Goal: Transaction & Acquisition: Purchase product/service

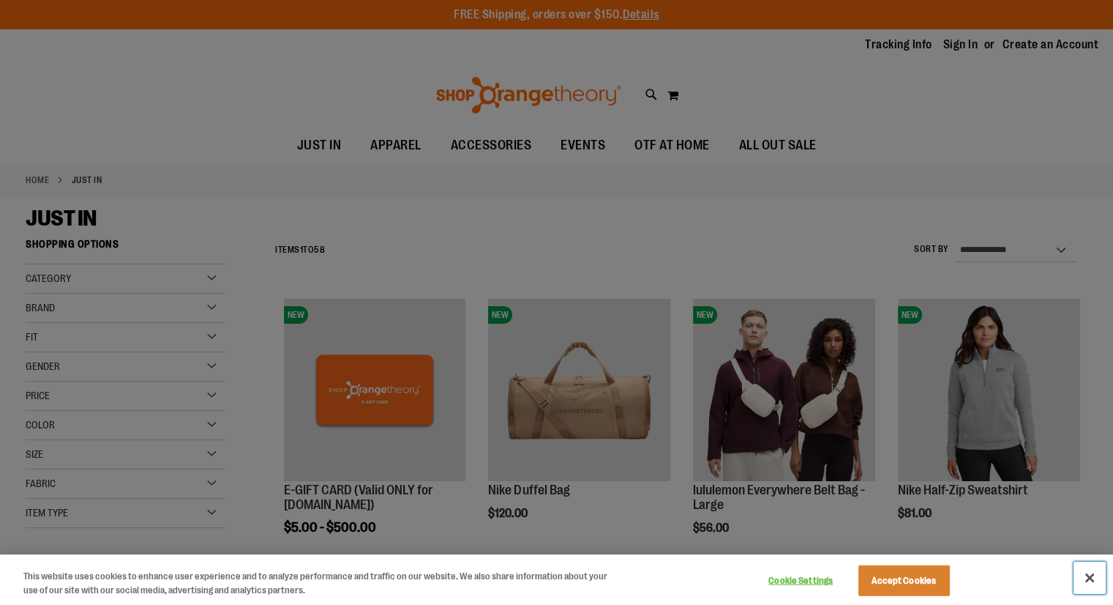
click at [1087, 575] on button "Close" at bounding box center [1090, 577] width 32 height 32
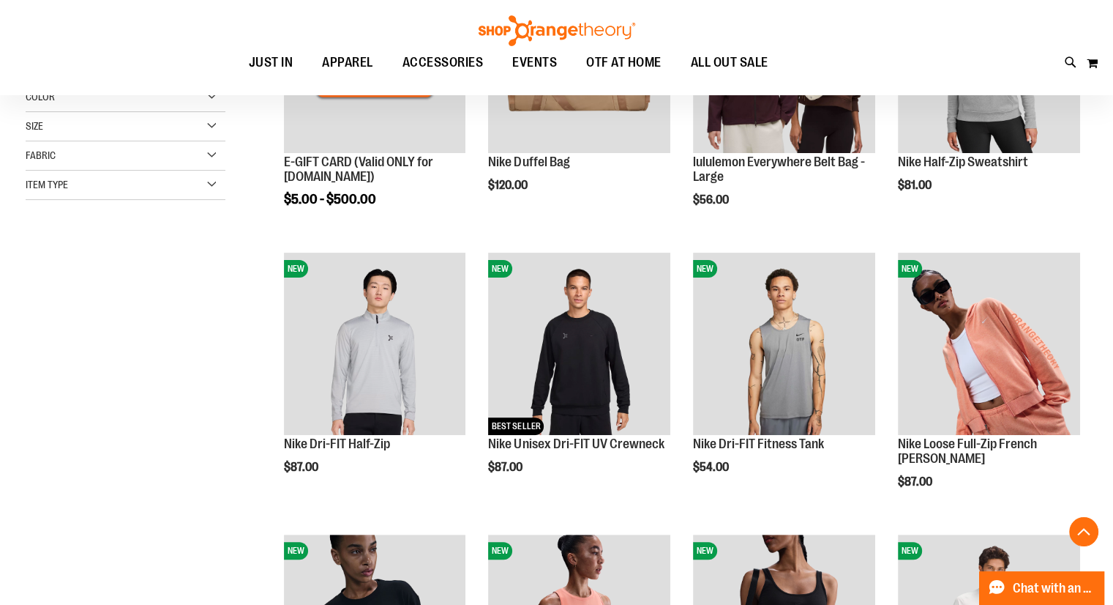
scroll to position [334, 0]
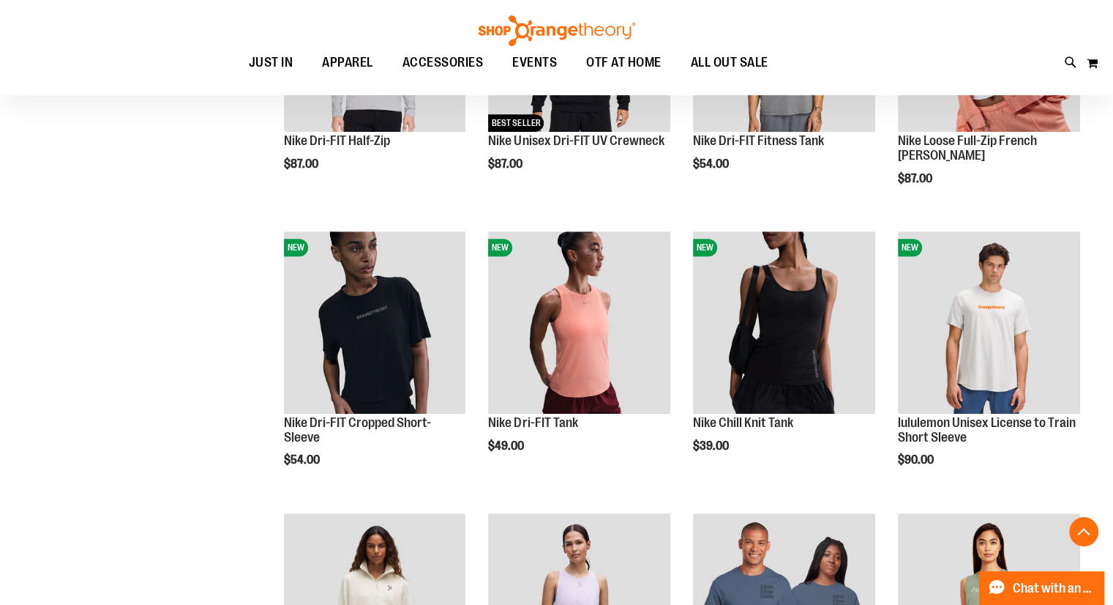
scroll to position [662, 0]
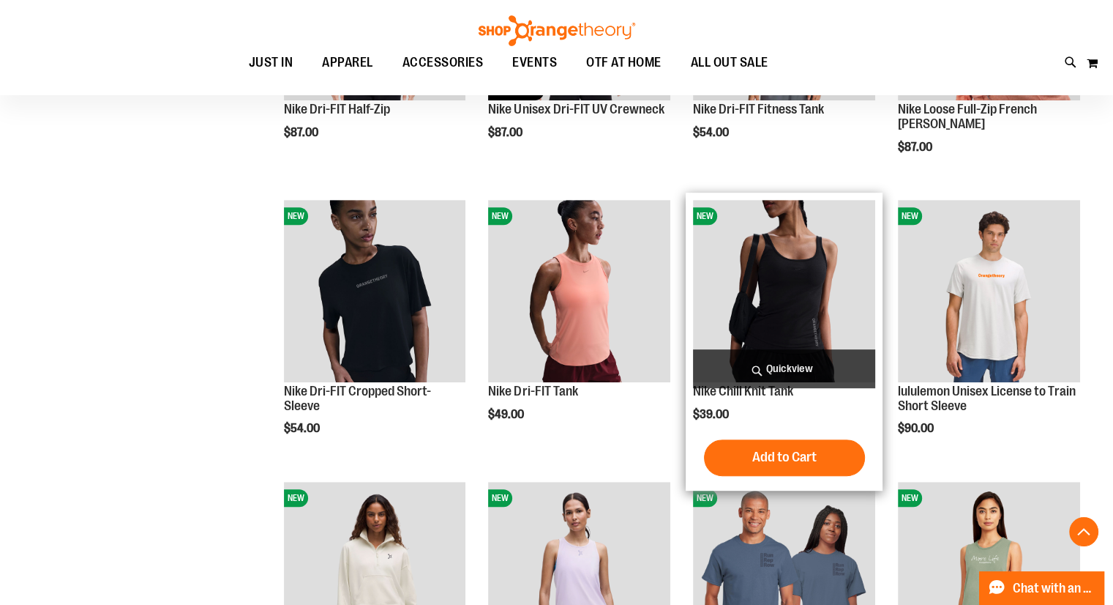
click at [749, 311] on img "product" at bounding box center [784, 291] width 182 height 182
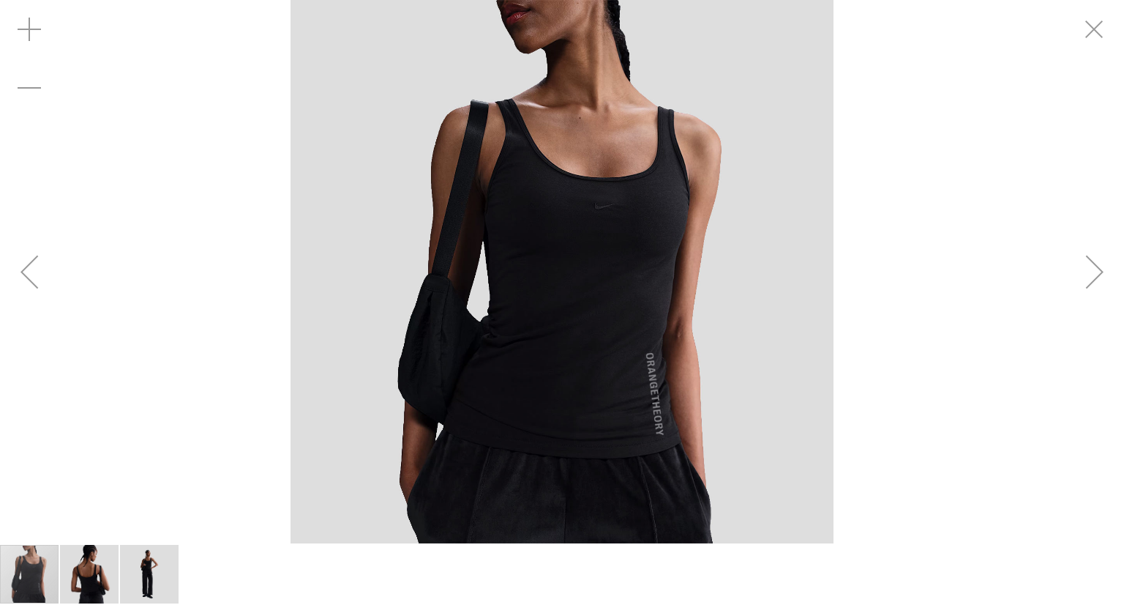
click at [167, 569] on img "image 3 of 3" at bounding box center [149, 574] width 59 height 59
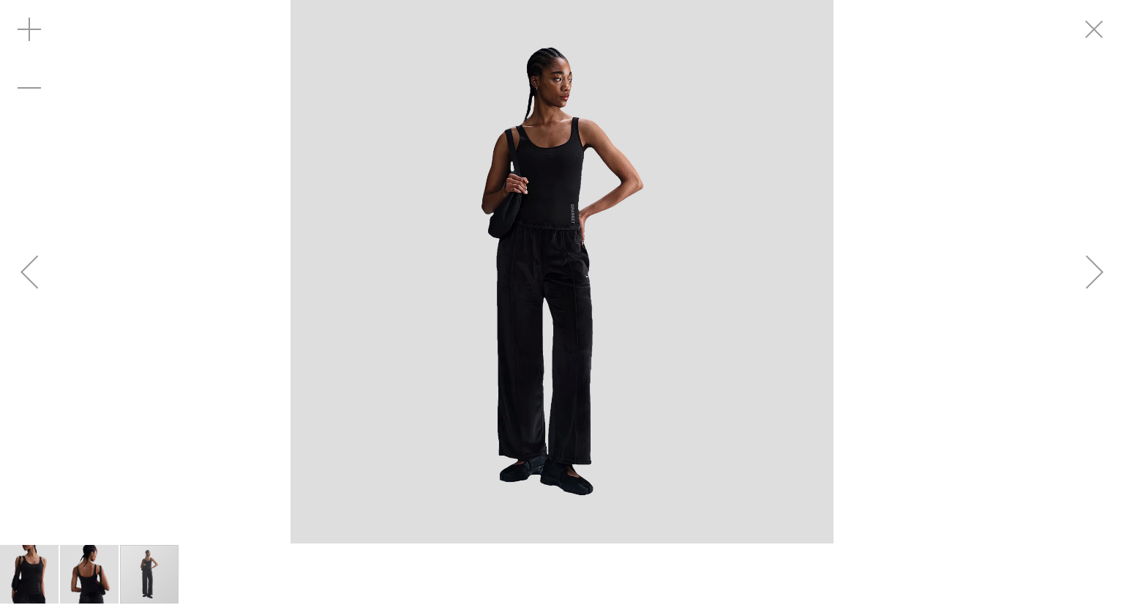
click at [1098, 266] on div "Next" at bounding box center [1095, 271] width 59 height 59
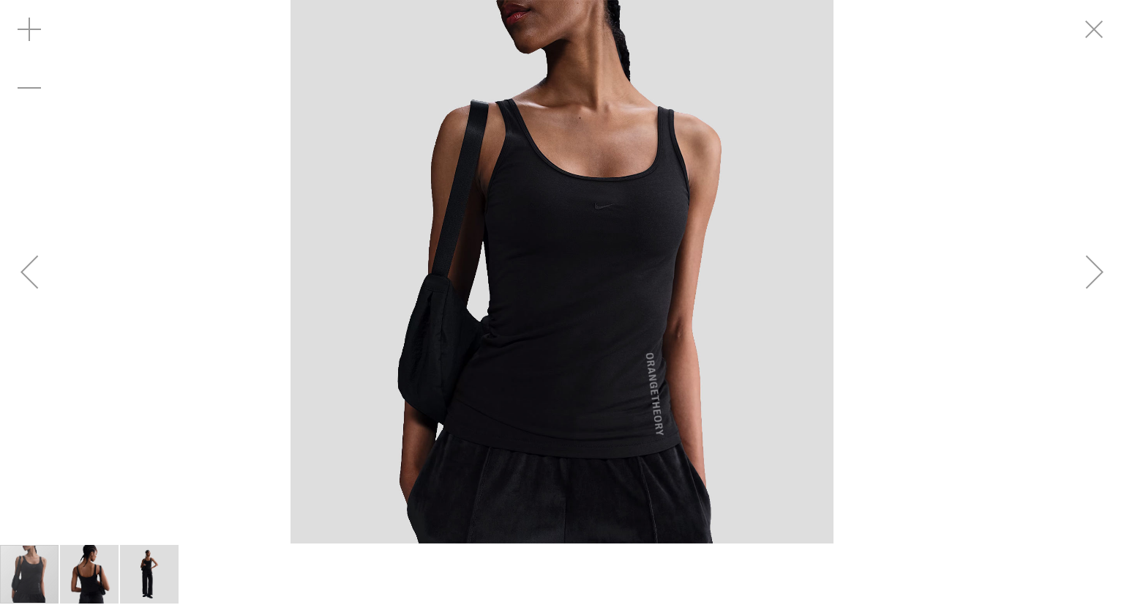
click at [1098, 266] on div "Next" at bounding box center [1095, 271] width 59 height 59
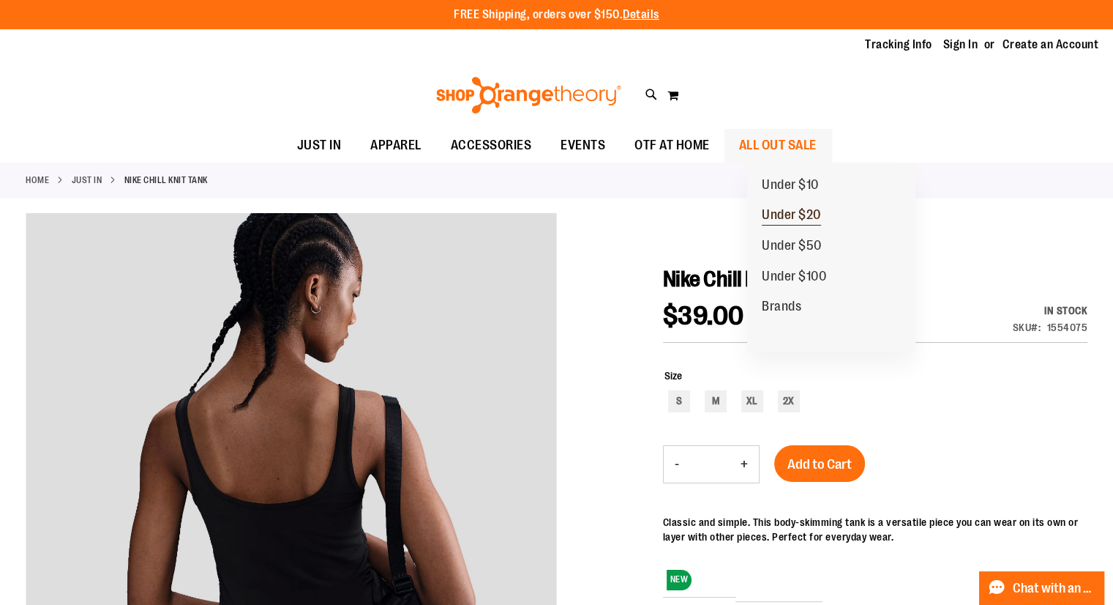
click at [796, 209] on span "Under $20" at bounding box center [791, 216] width 59 height 18
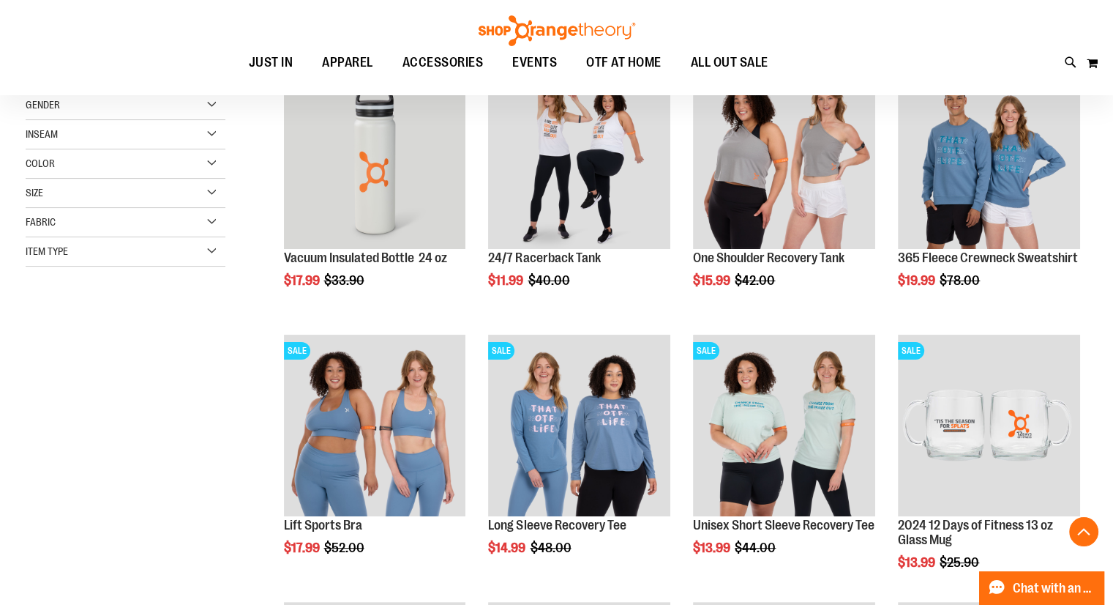
scroll to position [209, 0]
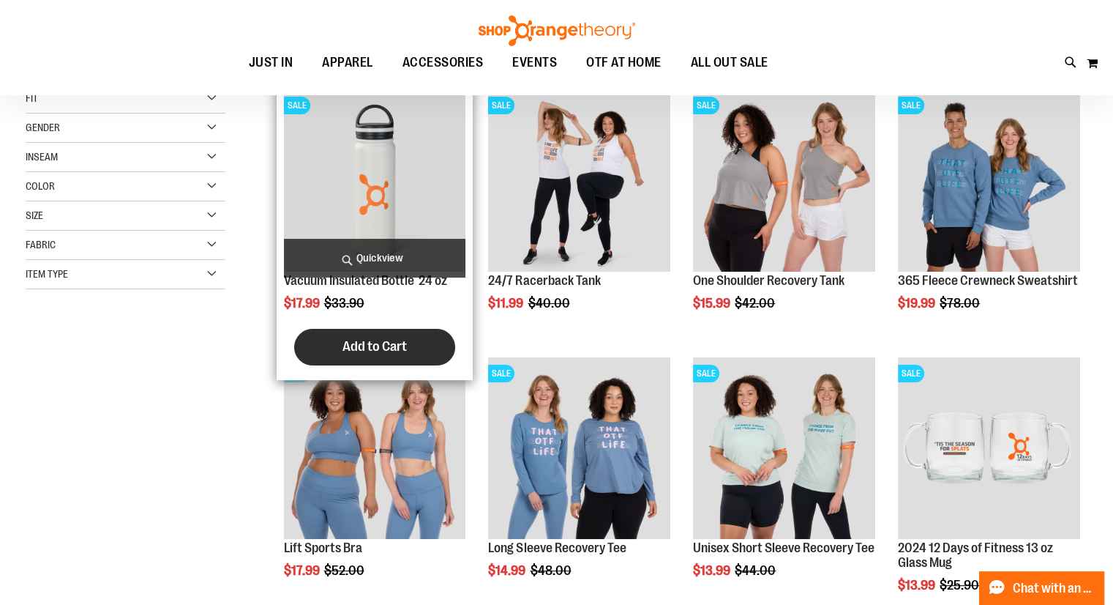
click at [381, 349] on span "Add to Cart" at bounding box center [375, 346] width 64 height 16
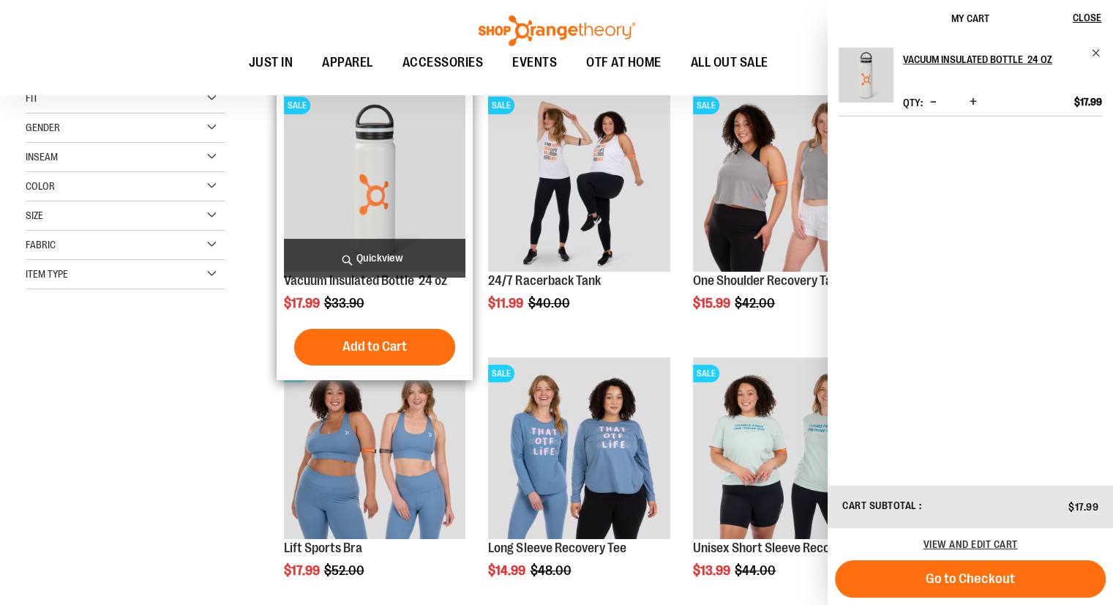
click at [375, 151] on img "product" at bounding box center [375, 180] width 182 height 182
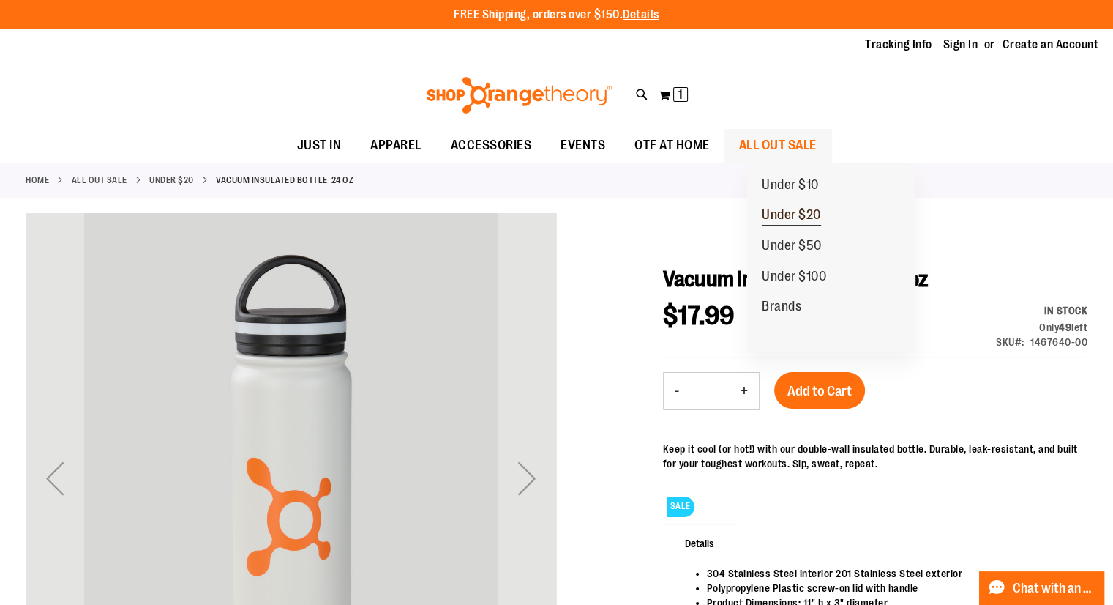
click at [791, 210] on span "Under $20" at bounding box center [791, 216] width 59 height 18
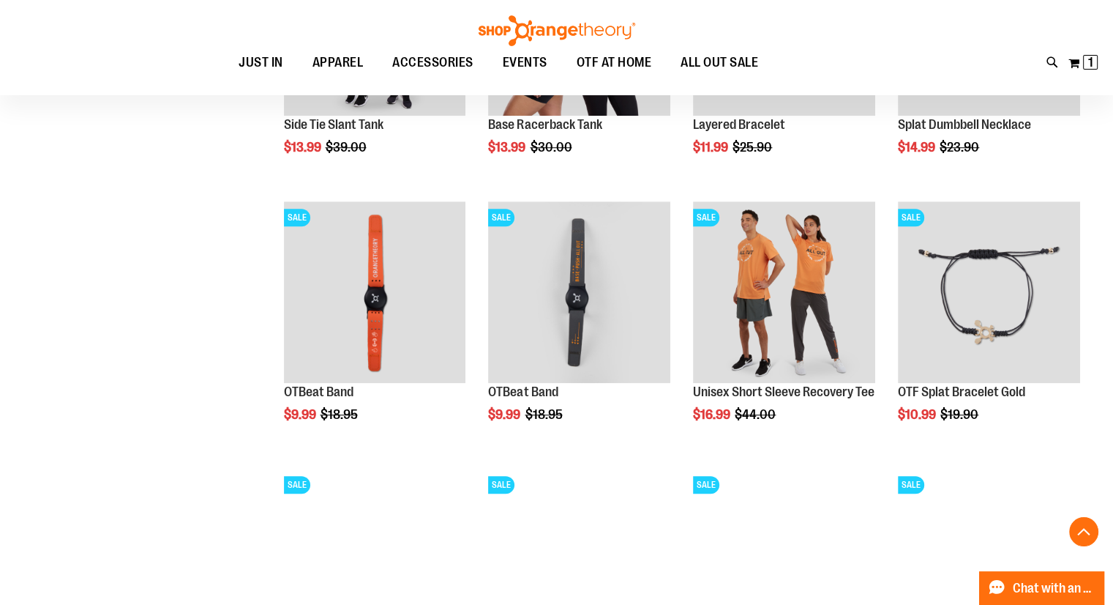
scroll to position [1250, 0]
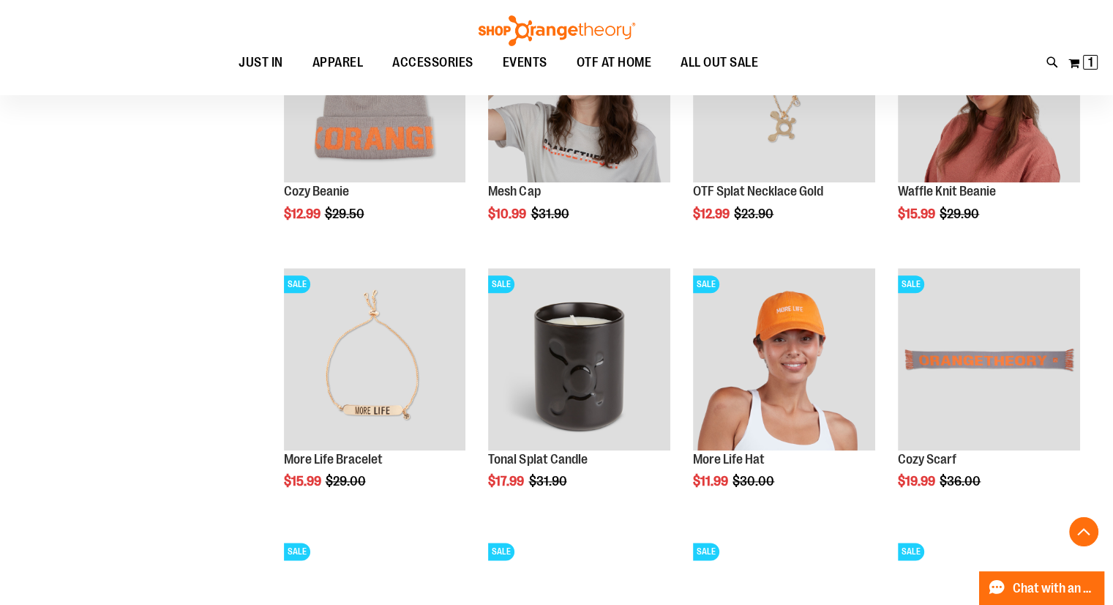
scroll to position [1659, 0]
